Goal: Task Accomplishment & Management: Use online tool/utility

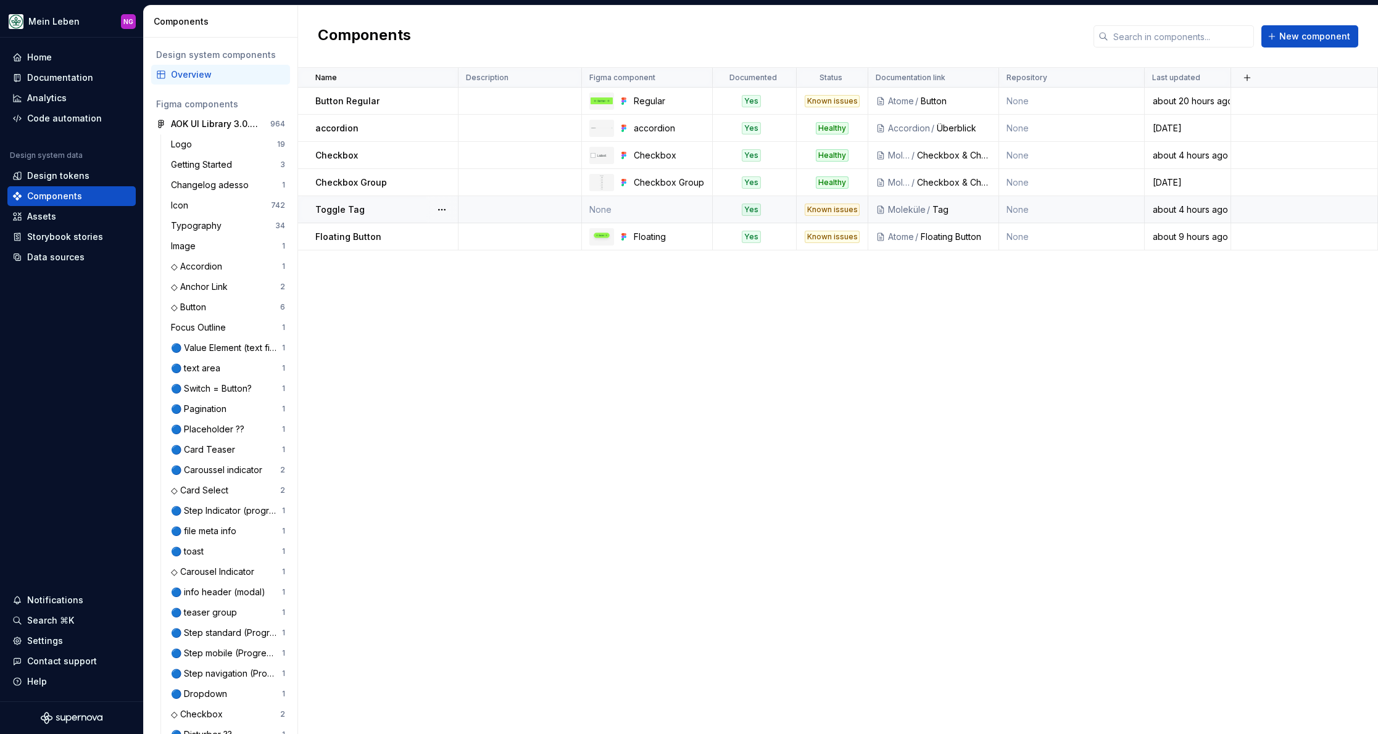
click at [386, 208] on div "Toggle Tag" at bounding box center [386, 210] width 142 height 12
type textarea "*"
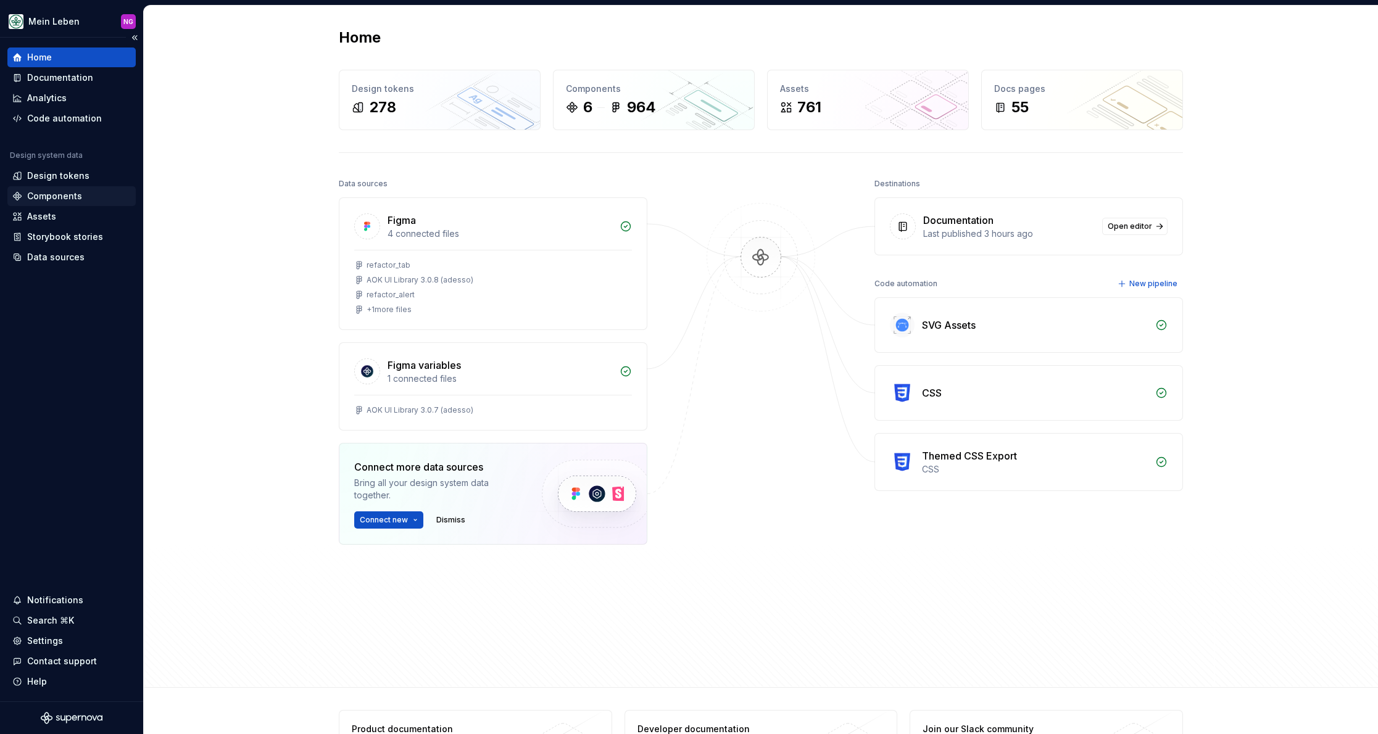
click at [80, 200] on div "Components" at bounding box center [71, 196] width 118 height 12
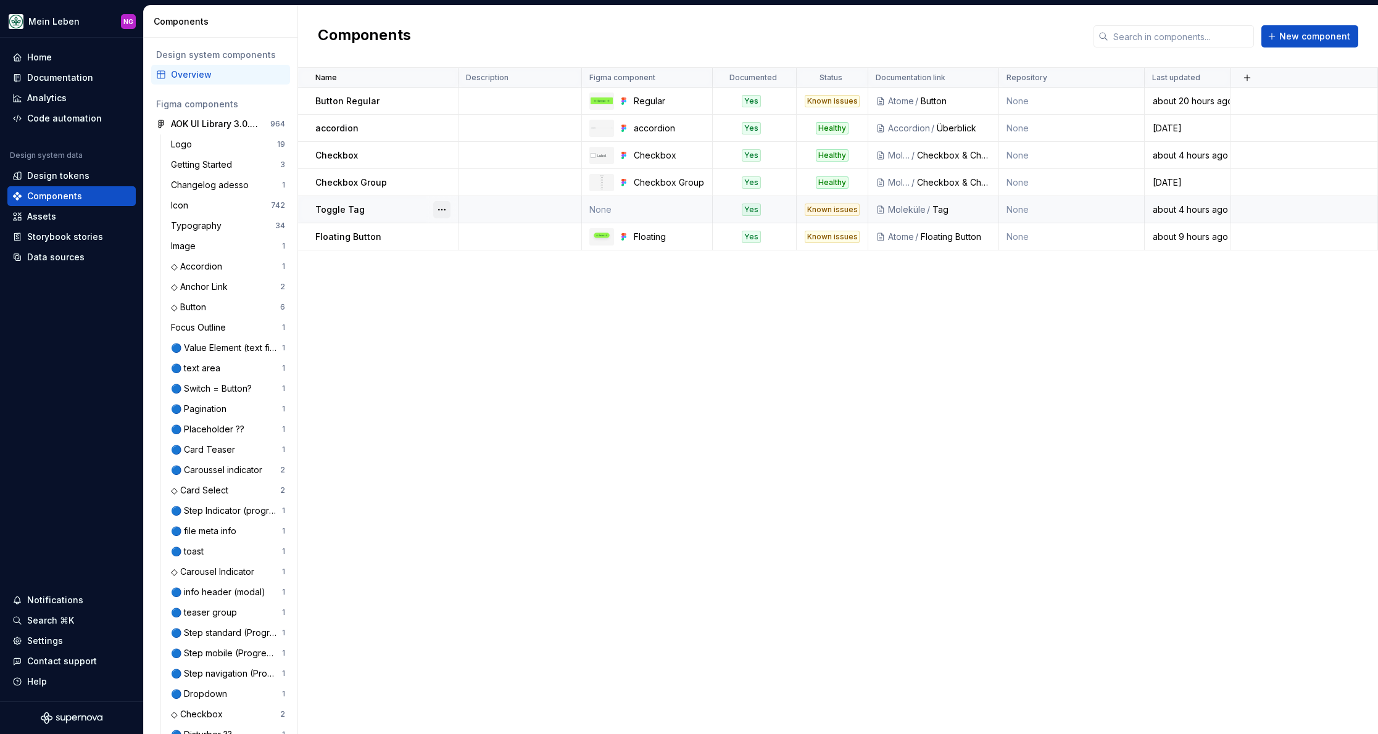
click at [441, 204] on button "button" at bounding box center [441, 209] width 17 height 17
click at [456, 233] on div "Open component detail" at bounding box center [507, 234] width 102 height 12
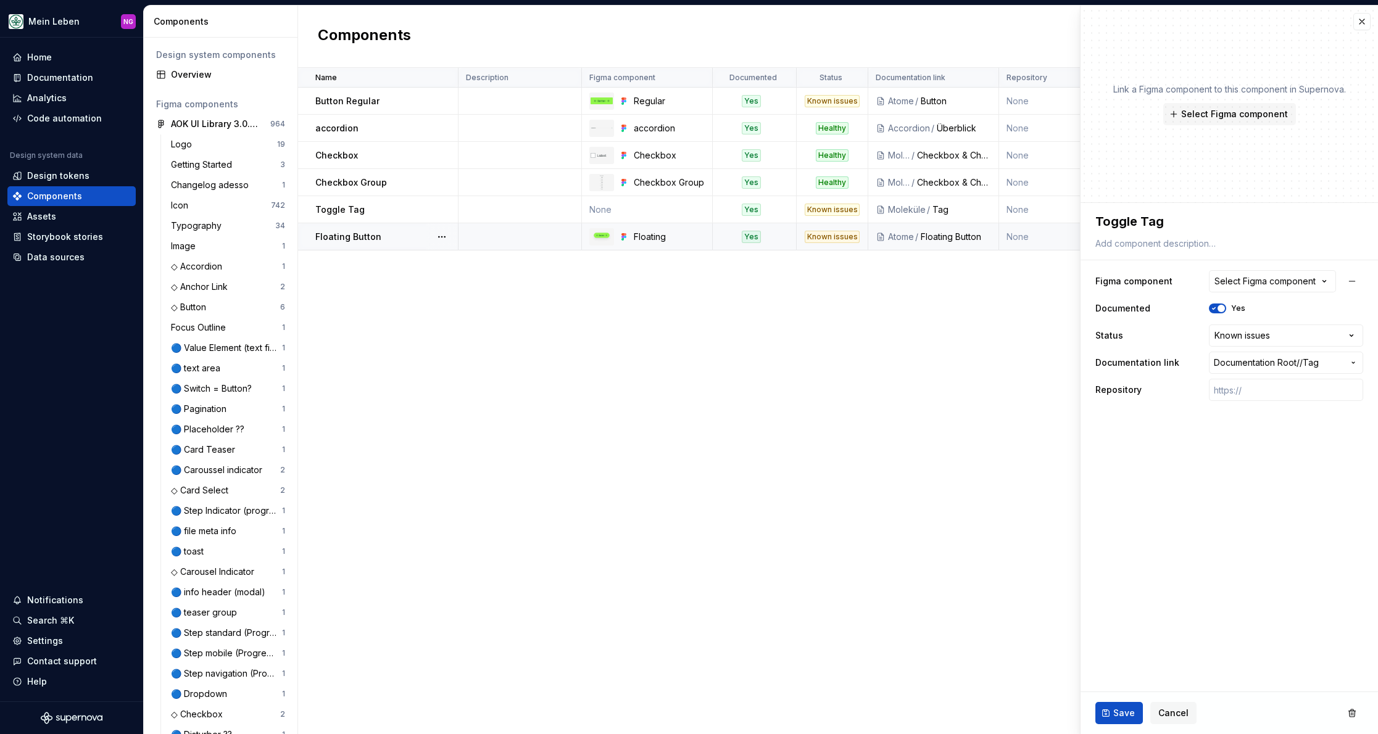
type textarea "*"
click at [1286, 277] on div "Select Figma component" at bounding box center [1265, 281] width 101 height 12
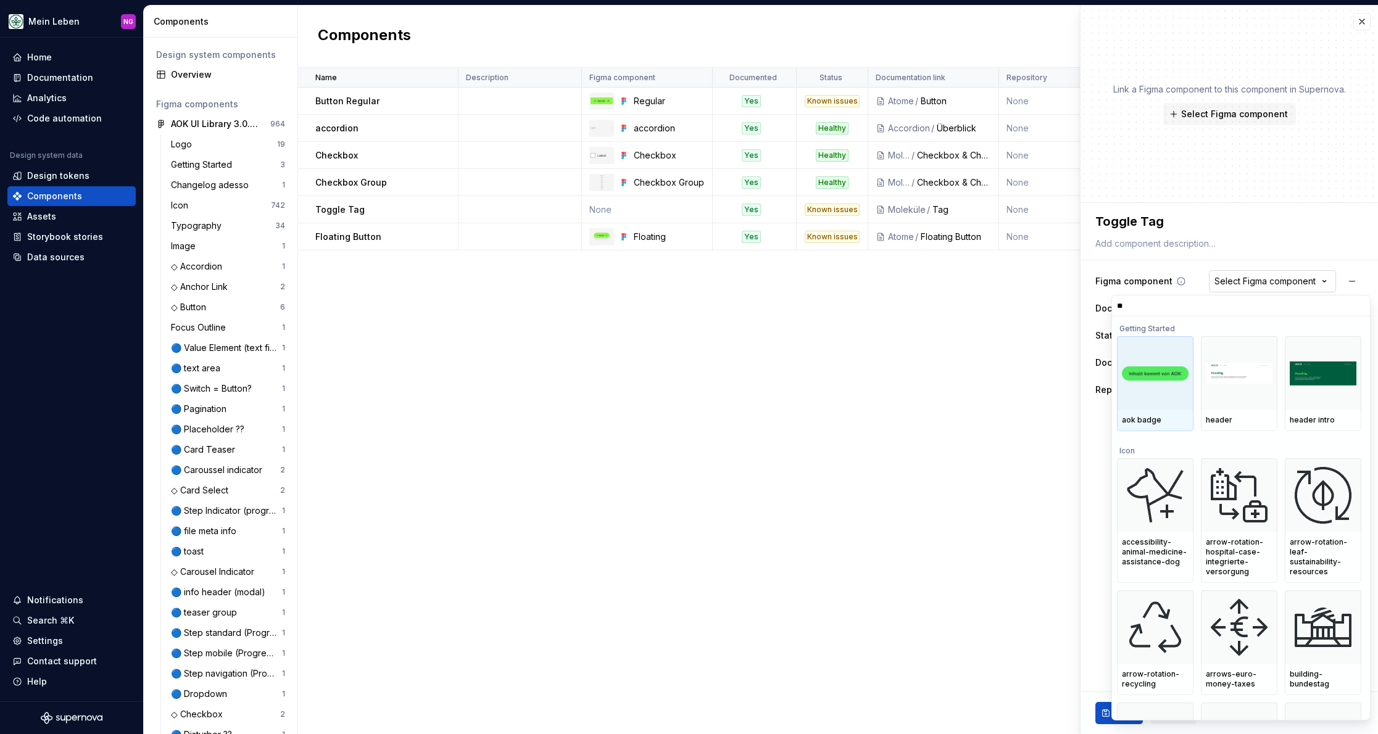
type input "***"
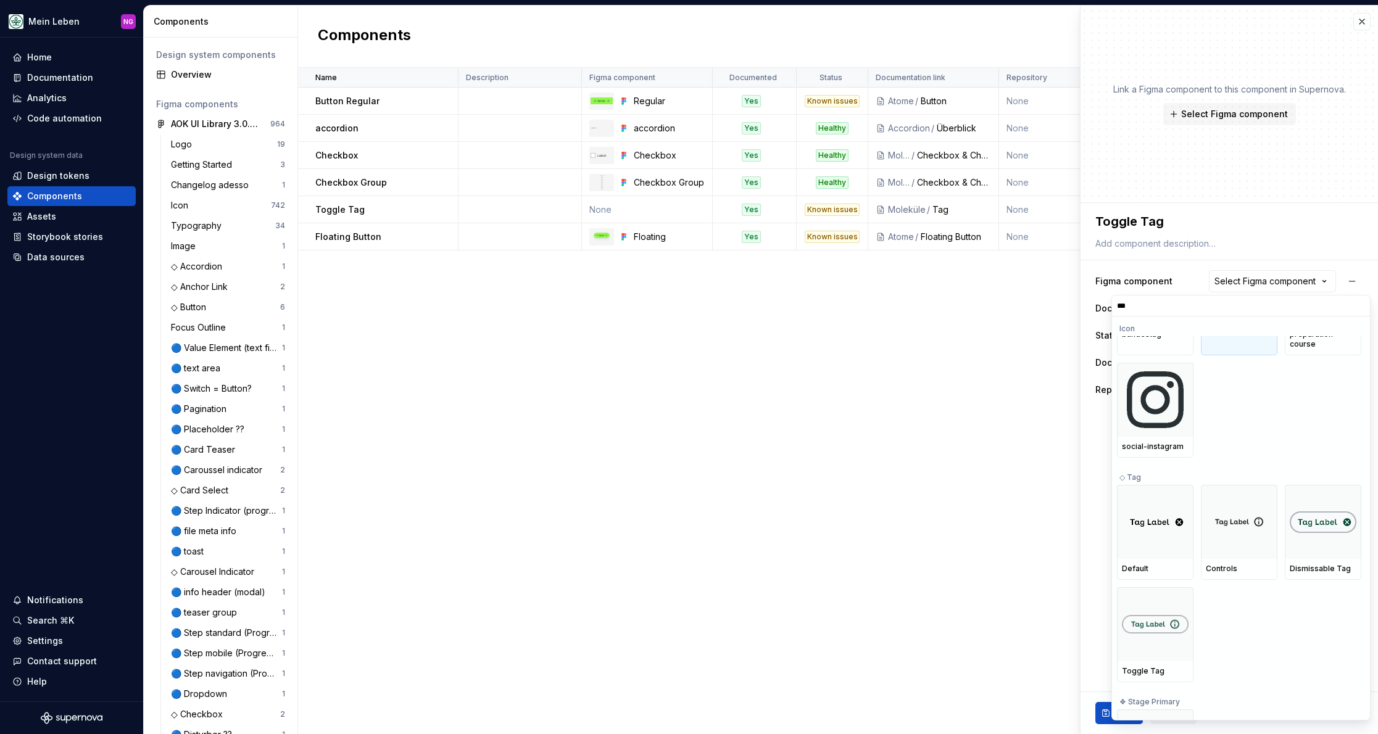
scroll to position [98, 0]
click at [1152, 627] on img at bounding box center [1155, 622] width 67 height 19
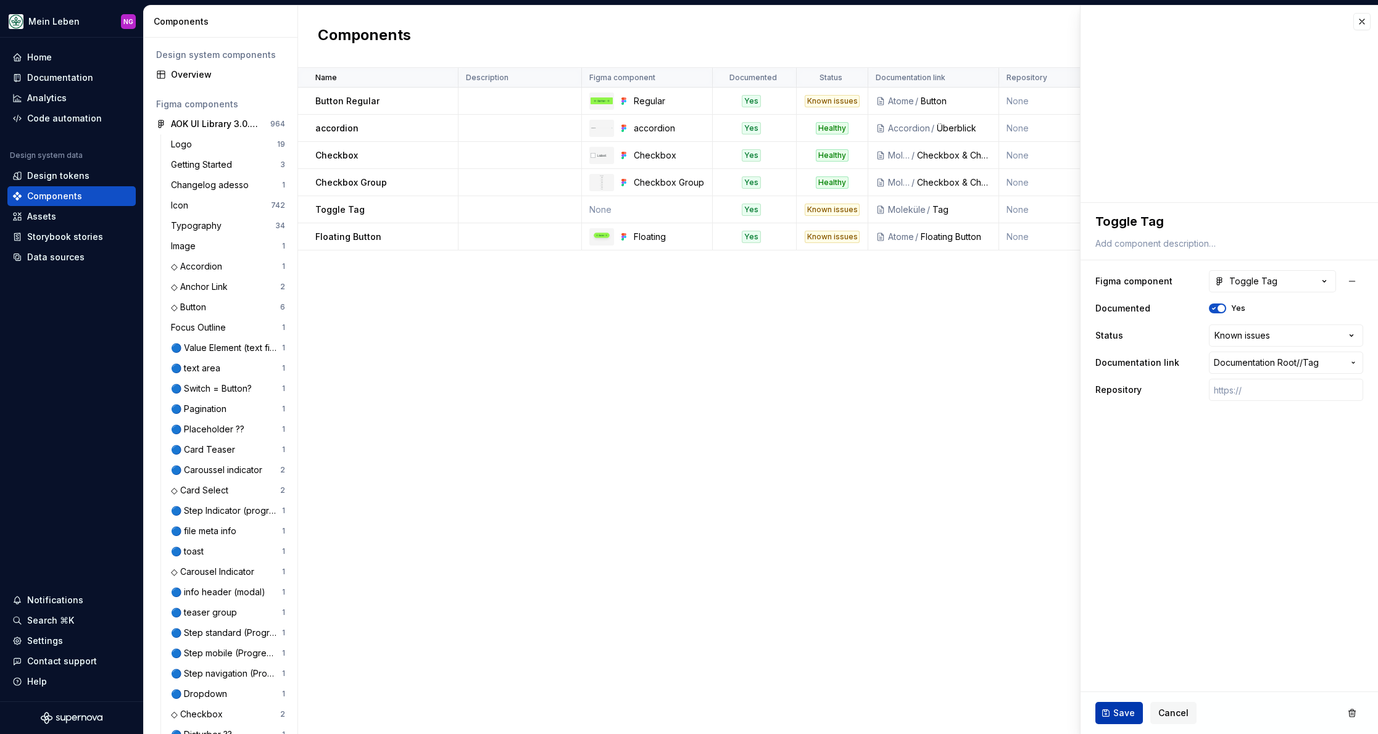
click at [1126, 713] on span "Save" at bounding box center [1124, 713] width 22 height 12
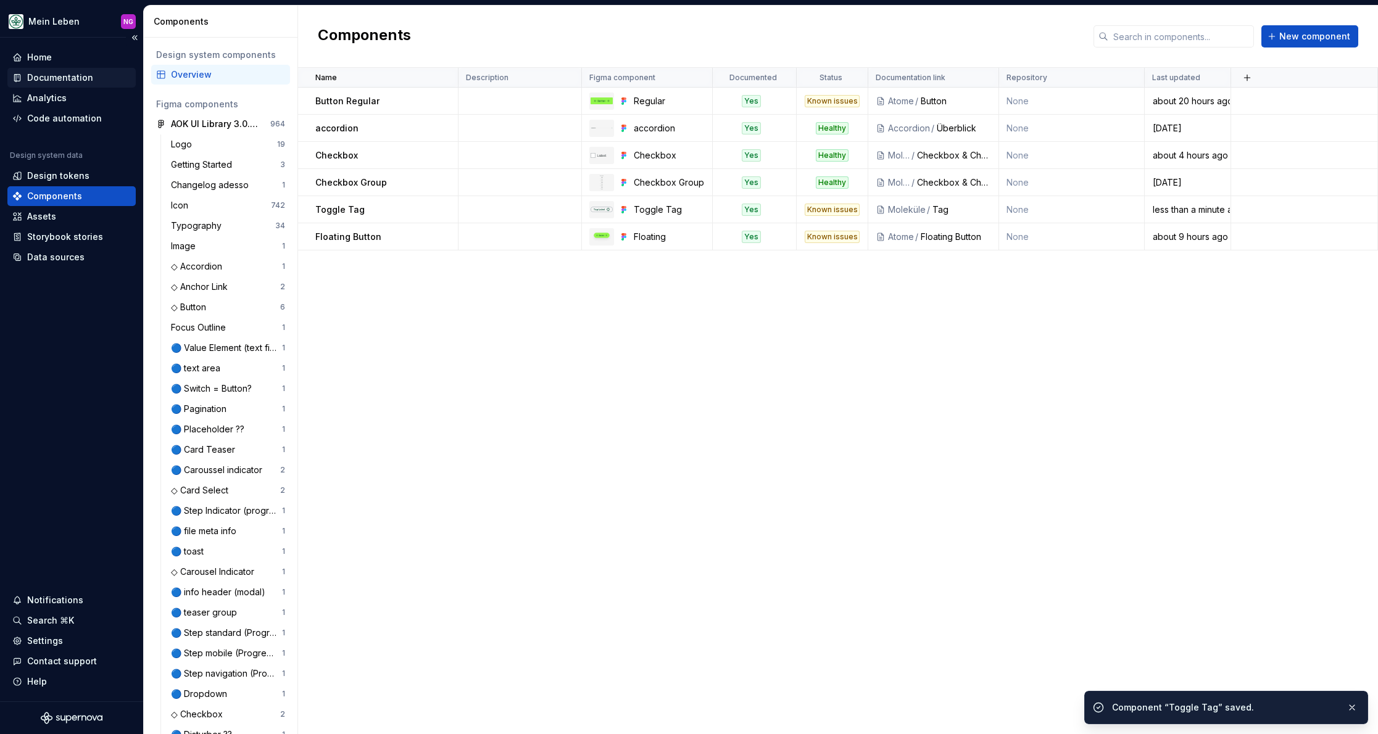
click at [78, 72] on div "Documentation" at bounding box center [60, 78] width 66 height 12
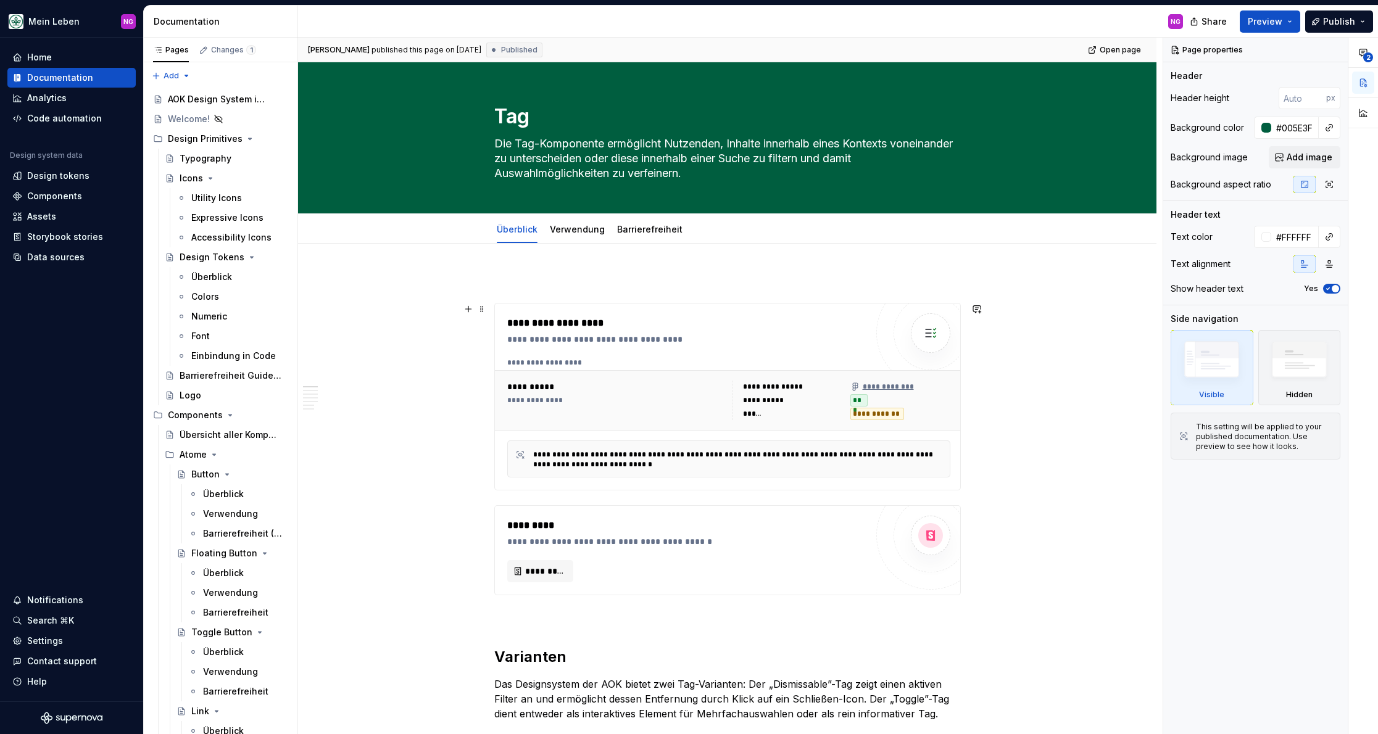
scroll to position [2, 0]
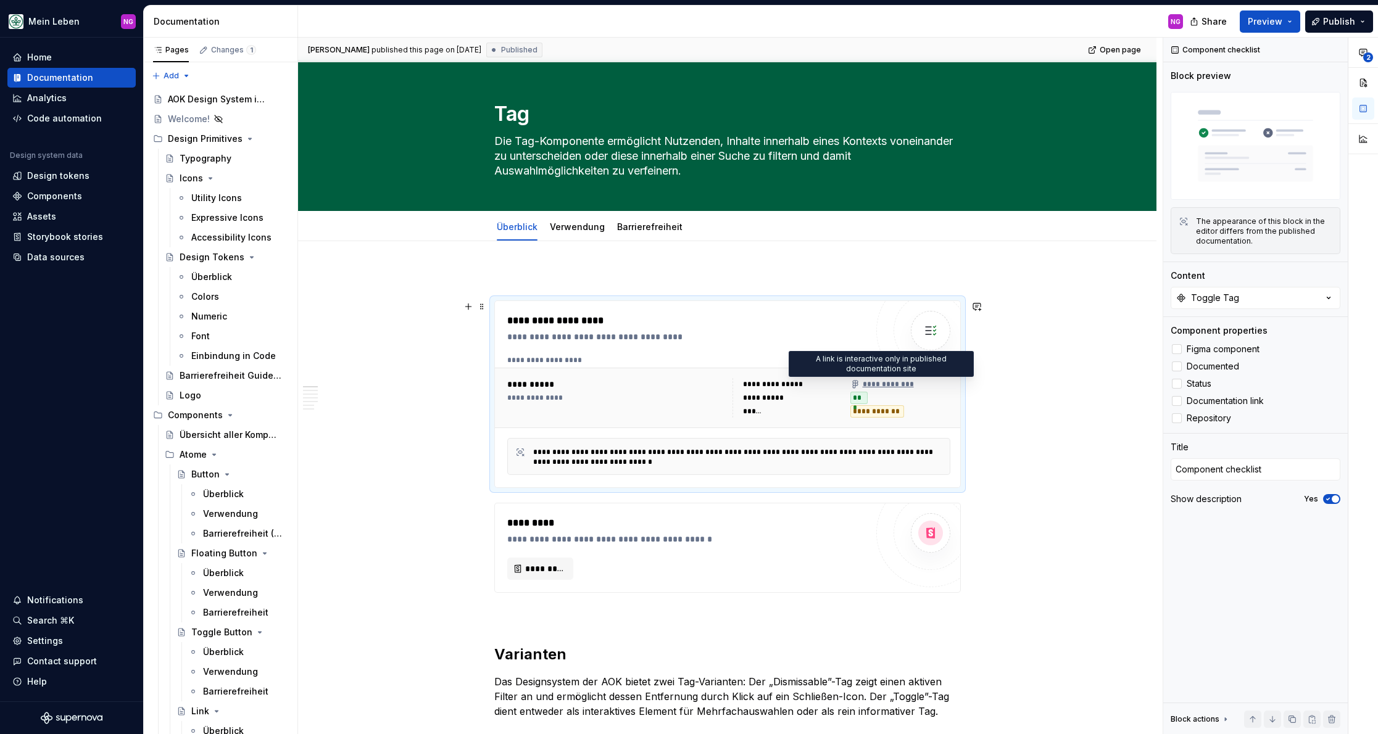
click at [895, 384] on div "**********" at bounding box center [881, 385] width 63 height 10
type textarea "*"
